Goal: Task Accomplishment & Management: Use online tool/utility

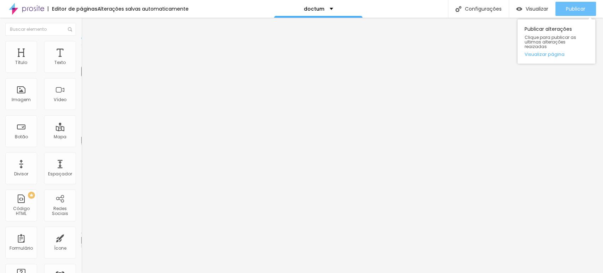
click at [575, 10] on span "Publicar" at bounding box center [575, 9] width 19 height 6
